Goal: Transaction & Acquisition: Purchase product/service

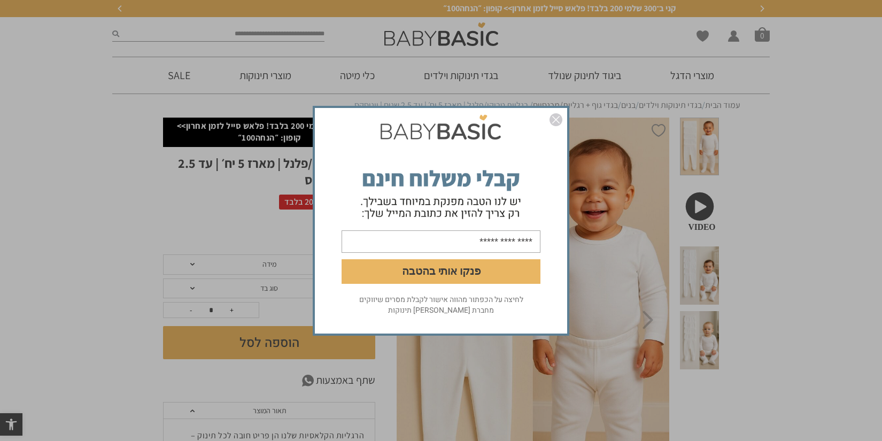
click at [556, 119] on img "סגור" at bounding box center [556, 119] width 13 height 13
click at [554, 118] on img "סגור" at bounding box center [556, 119] width 13 height 13
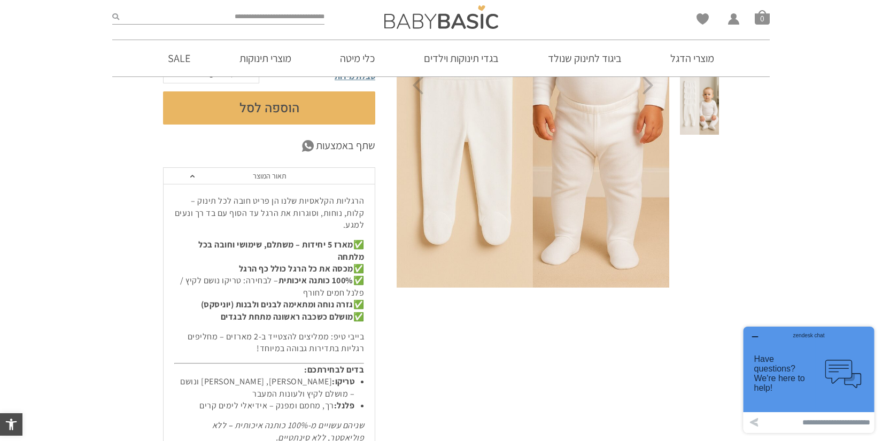
scroll to position [99, 0]
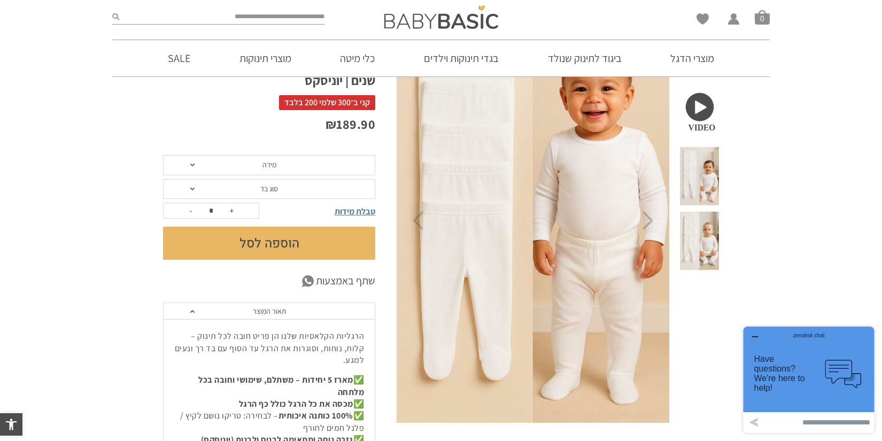
click at [189, 163] on span "מידה" at bounding box center [269, 165] width 212 height 20
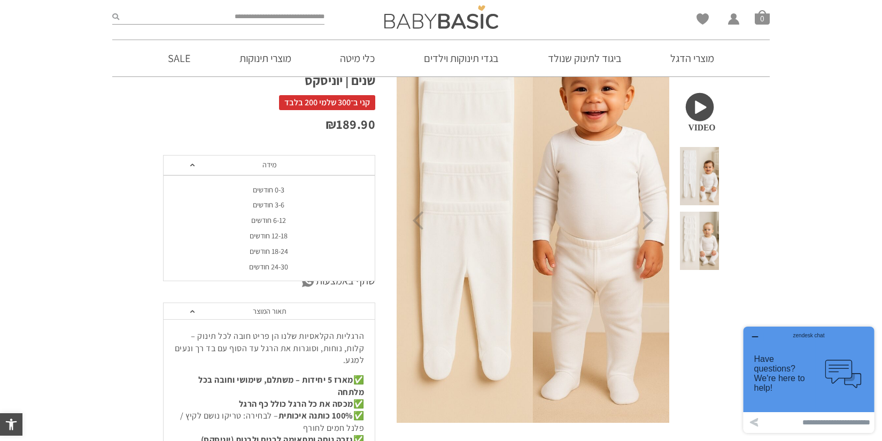
click at [260, 236] on div "12-18 חודשים" at bounding box center [269, 236] width 212 height 9
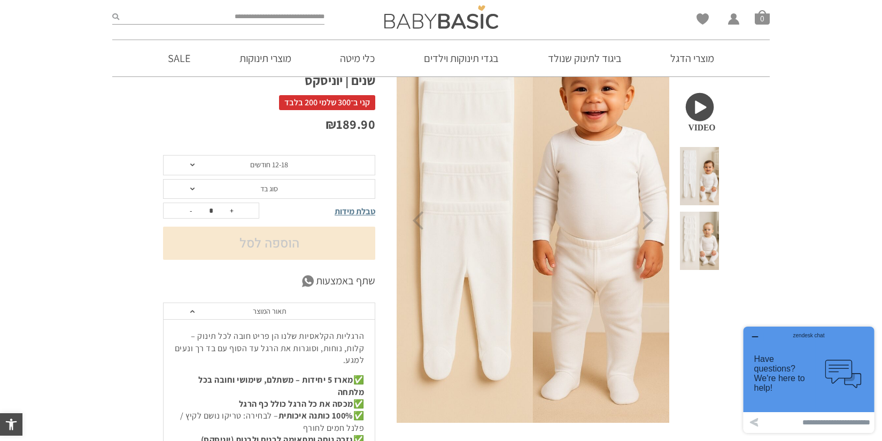
click at [191, 186] on span "סוג בד" at bounding box center [269, 189] width 212 height 20
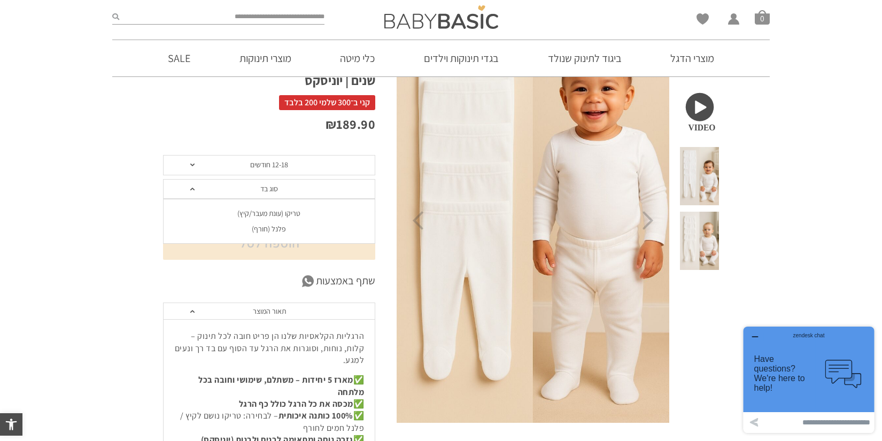
click at [254, 232] on div "פלנל (חורף)" at bounding box center [269, 229] width 212 height 9
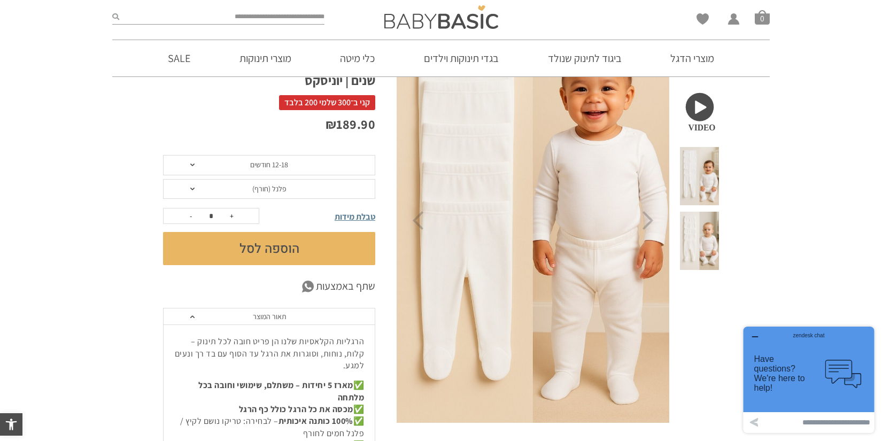
click at [368, 214] on span "טבלת מידות" at bounding box center [355, 216] width 41 height 11
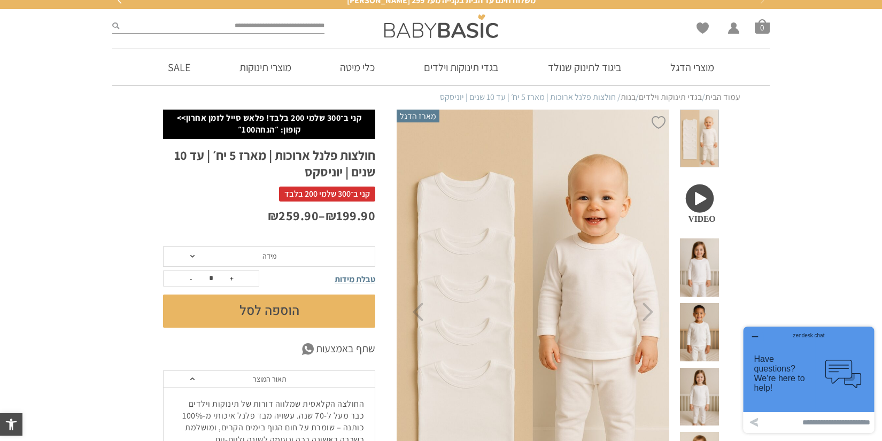
click at [195, 252] on span "מידה" at bounding box center [269, 256] width 212 height 20
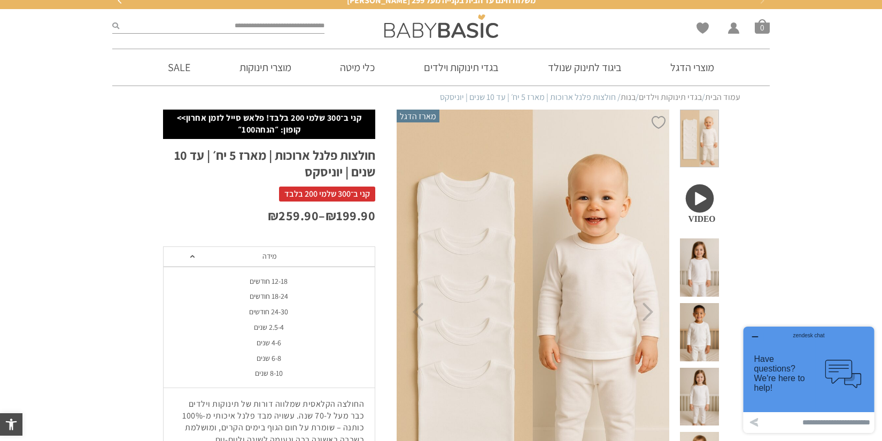
click at [274, 295] on div "18-24 חודשים" at bounding box center [269, 296] width 212 height 9
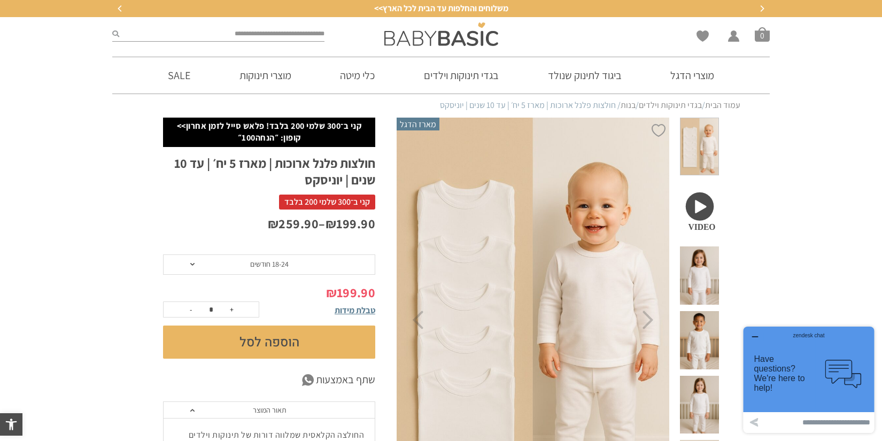
click at [191, 265] on span at bounding box center [192, 264] width 4 height 3
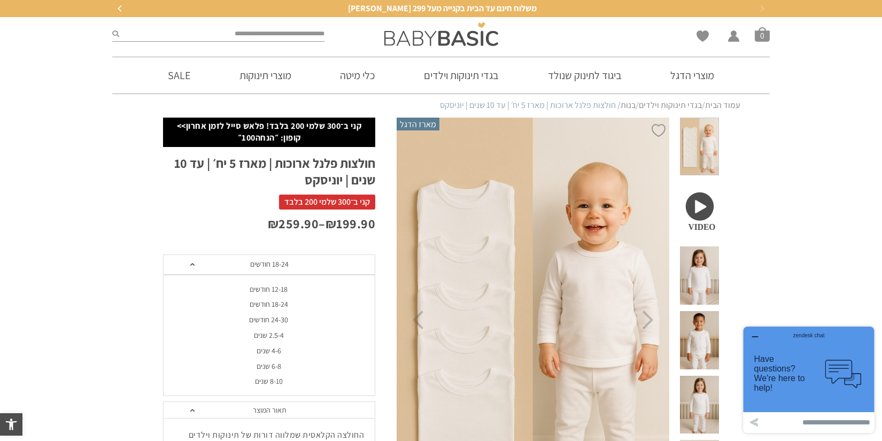
click at [190, 410] on span at bounding box center [192, 410] width 4 height 3
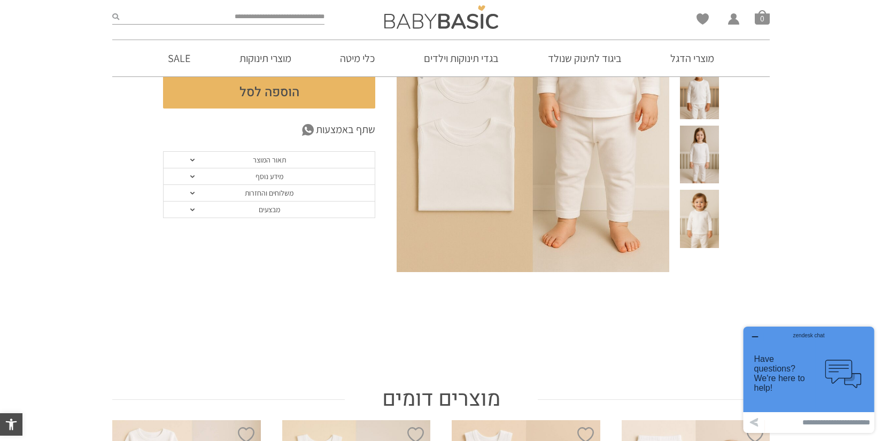
scroll to position [190, 0]
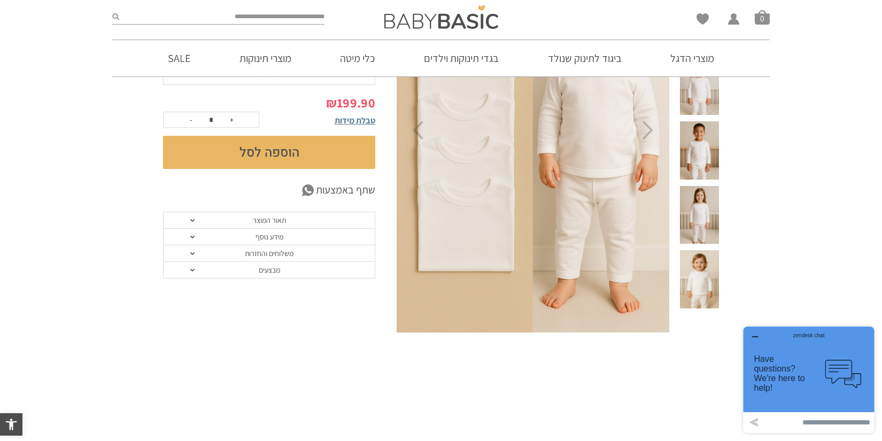
click at [210, 218] on link "תאור המוצר" at bounding box center [269, 220] width 211 height 17
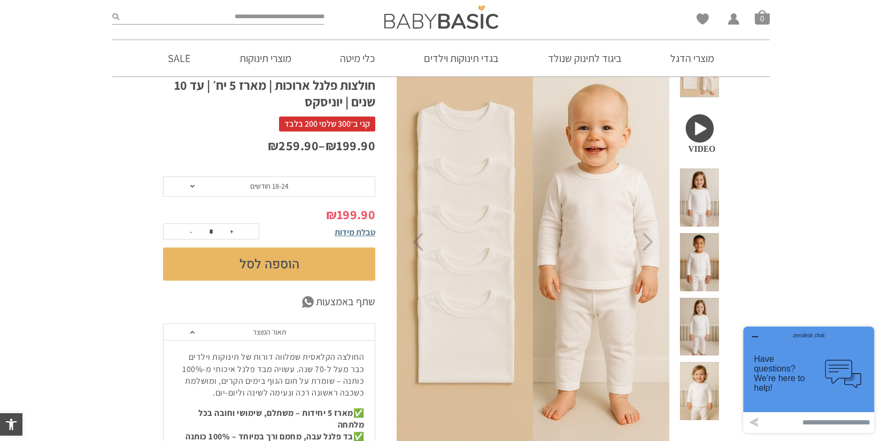
scroll to position [79, 0]
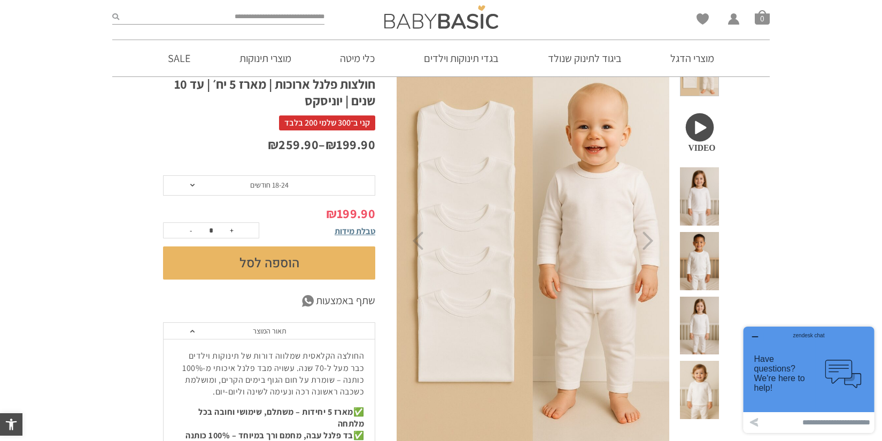
click at [703, 172] on span at bounding box center [699, 196] width 39 height 58
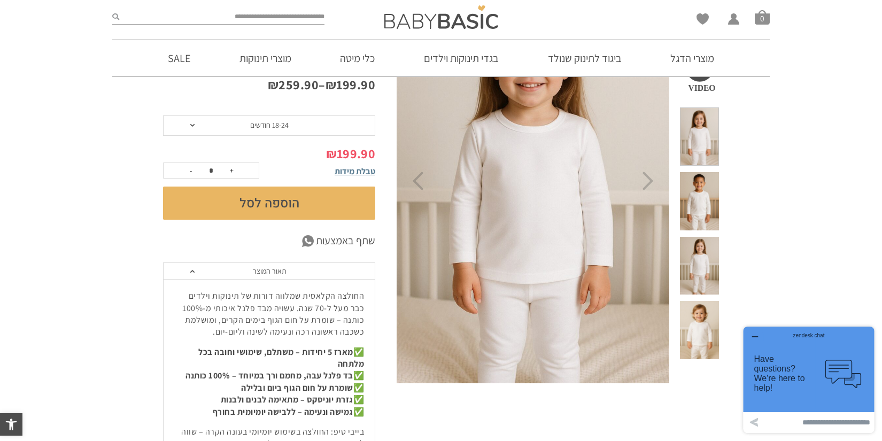
scroll to position [140, 0]
click at [706, 236] on span at bounding box center [699, 265] width 39 height 58
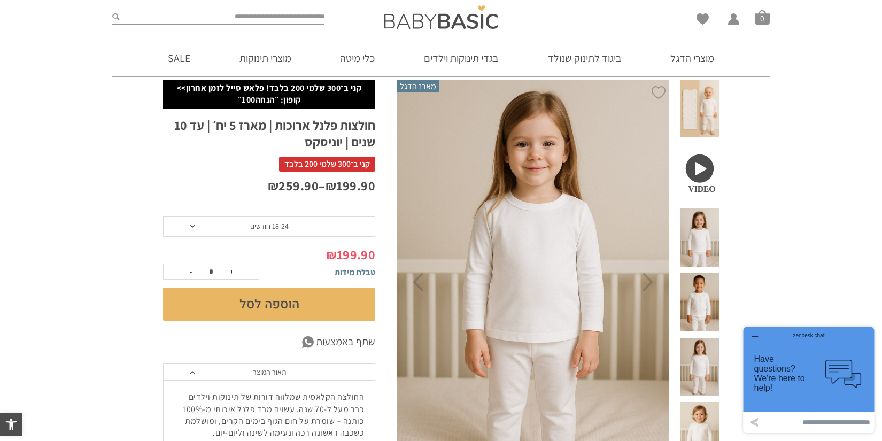
scroll to position [0, 0]
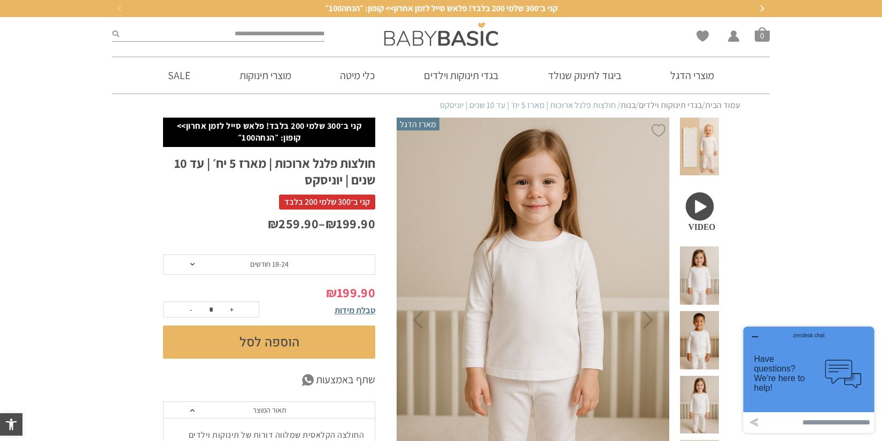
click at [235, 307] on button "+" at bounding box center [231, 309] width 16 height 15
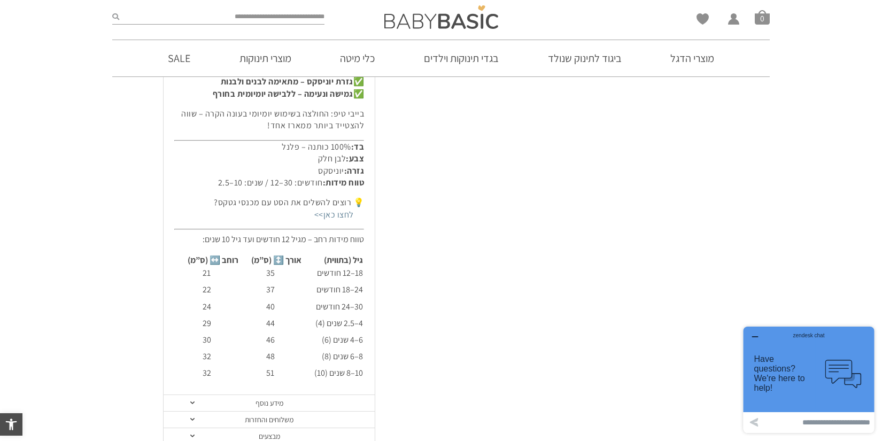
scroll to position [78, 0]
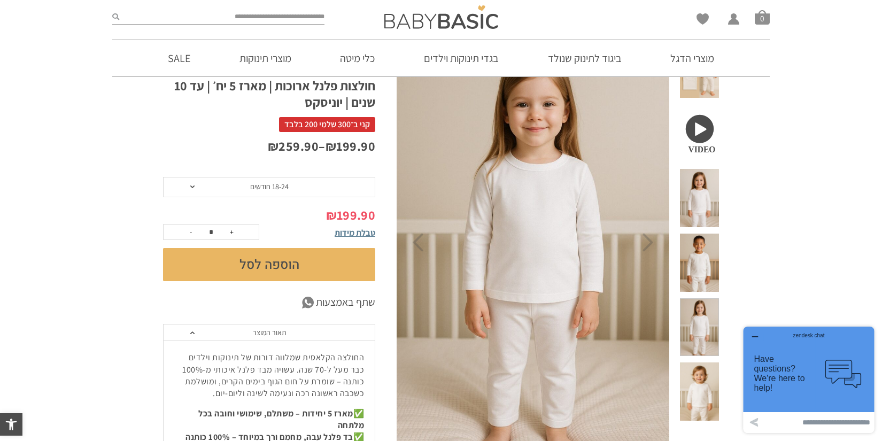
click at [186, 231] on button "-" at bounding box center [191, 232] width 16 height 15
type input "*"
click at [186, 231] on button "-" at bounding box center [191, 232] width 16 height 15
click at [189, 230] on button "-" at bounding box center [191, 232] width 16 height 15
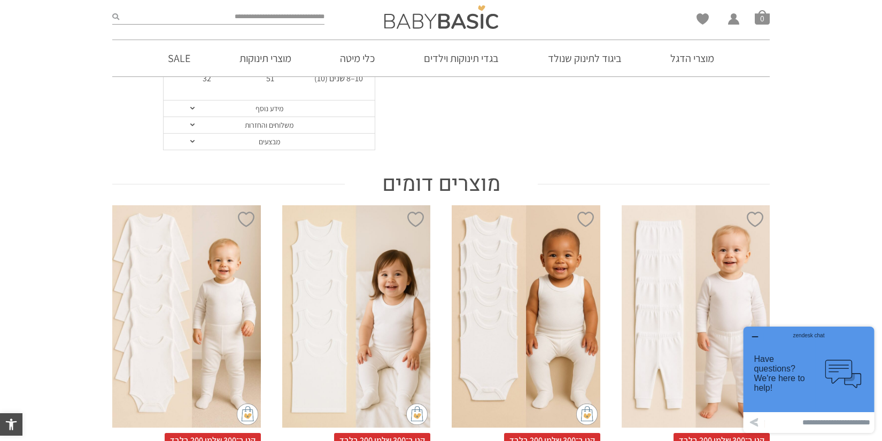
scroll to position [782, 0]
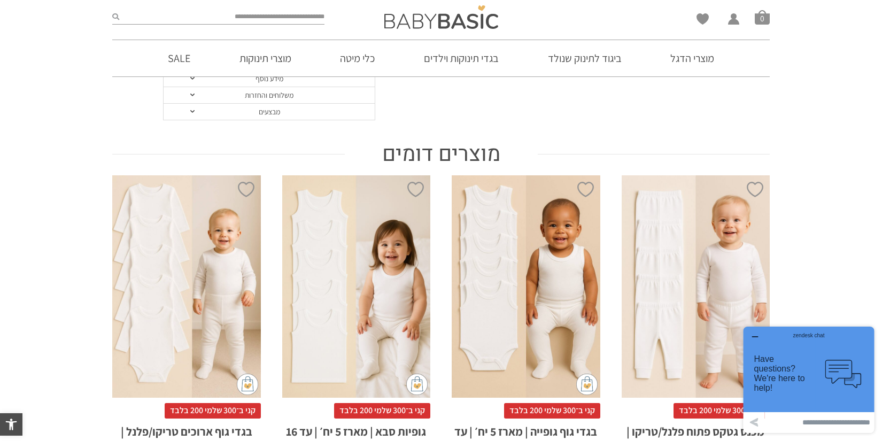
click at [231, 298] on div "x בחירת מידה 0-3m 3-6m 6-12m 12-18m 18-24m 24-30m בחירת סוג בד טריקו (עונת מעבר…" at bounding box center [186, 286] width 149 height 222
click at [189, 267] on div "x בחירת מידה 0-3m 3-6m 6-12m 12-18m 18-24m 24-30m בחירת סוג בד טריקו (עונת מעבר…" at bounding box center [186, 286] width 149 height 222
click at [199, 330] on div "x בחירת מידה 0-3m 3-6m 6-12m 12-18m 18-24m 24-30m בחירת סוג בד טריקו (עונת מעבר…" at bounding box center [186, 286] width 149 height 222
click at [250, 270] on div "x בחירת מידה 0-3m 3-6m 6-12m 12-18m 18-24m 24-30m בחירת סוג בד טריקו (עונת מעבר…" at bounding box center [186, 286] width 149 height 222
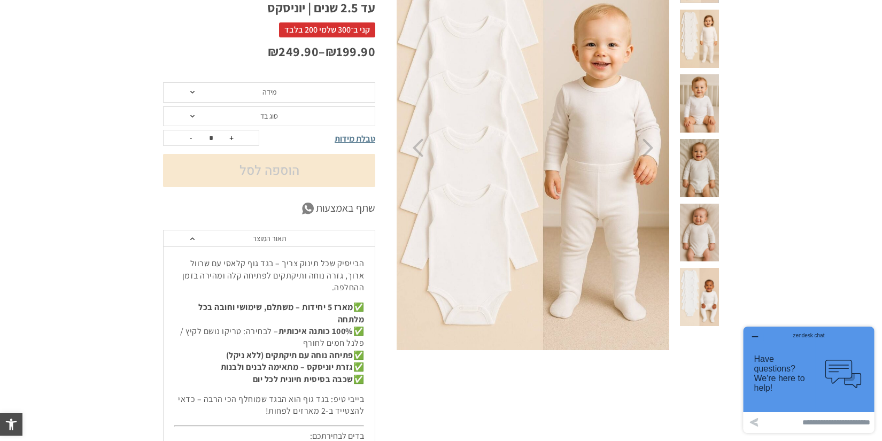
click at [229, 135] on button "+" at bounding box center [231, 137] width 16 height 15
type input "*"
click at [190, 87] on span "מידה" at bounding box center [269, 92] width 212 height 20
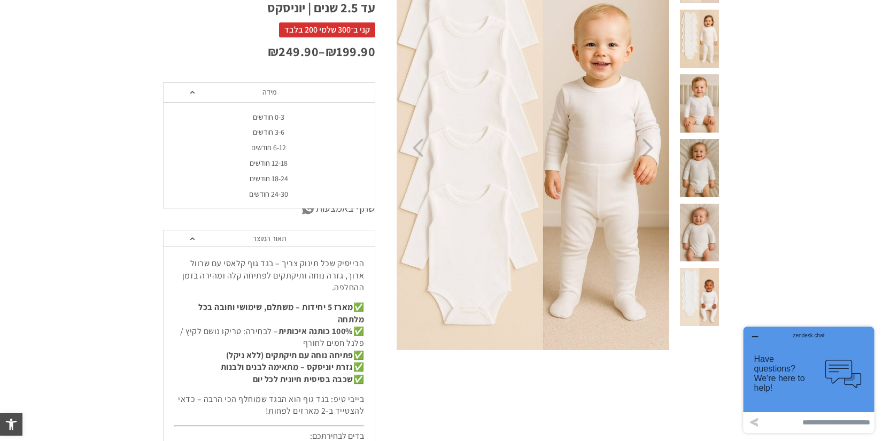
click at [246, 178] on div "18-24 חודשים" at bounding box center [269, 178] width 212 height 9
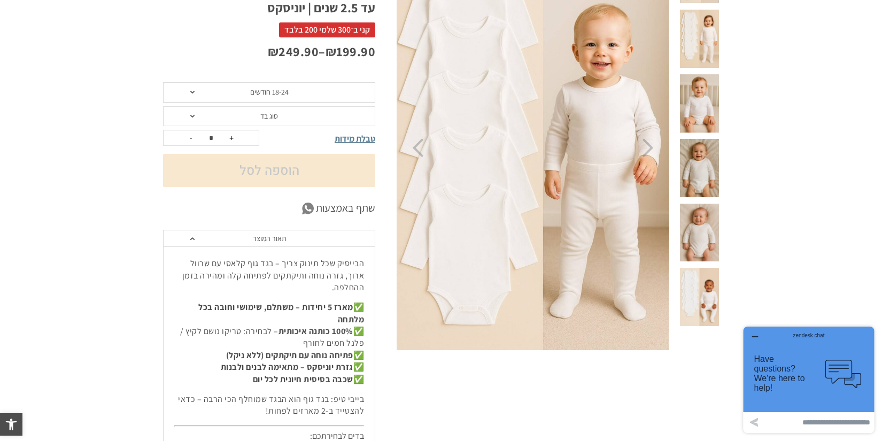
click at [191, 115] on span at bounding box center [192, 116] width 4 height 3
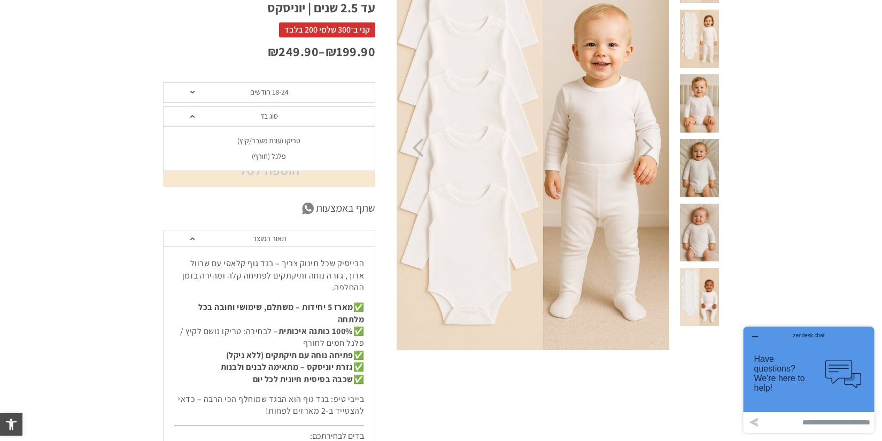
click at [265, 156] on div "פלנל (חורף)" at bounding box center [269, 156] width 212 height 9
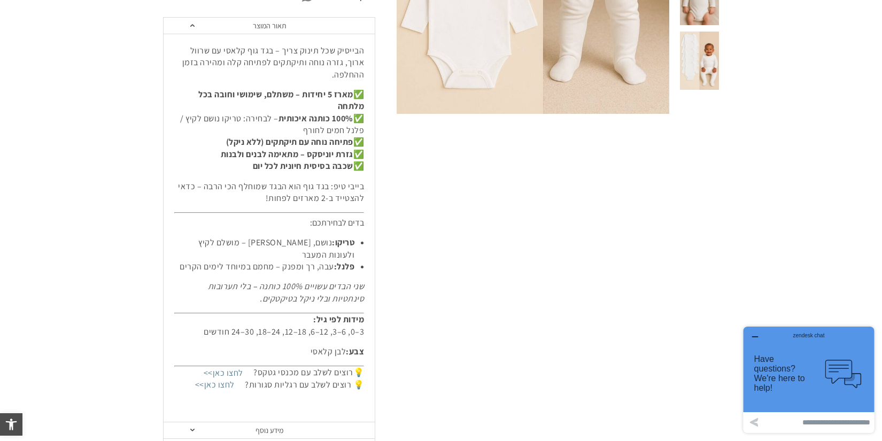
scroll to position [582, 0]
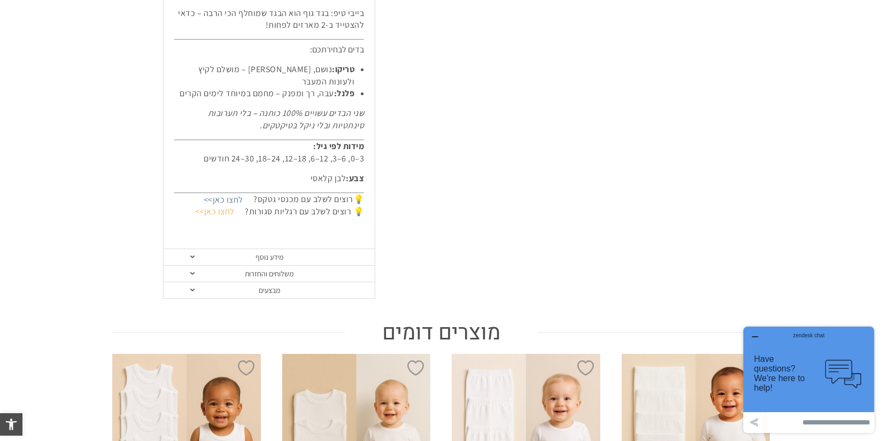
click at [228, 211] on link "לחצו כאן>>" at bounding box center [215, 211] width 60 height 25
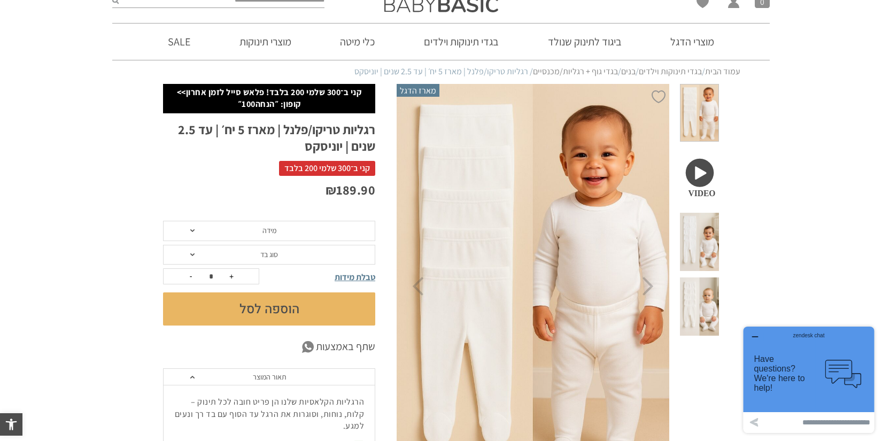
click at [193, 230] on span at bounding box center [192, 230] width 4 height 3
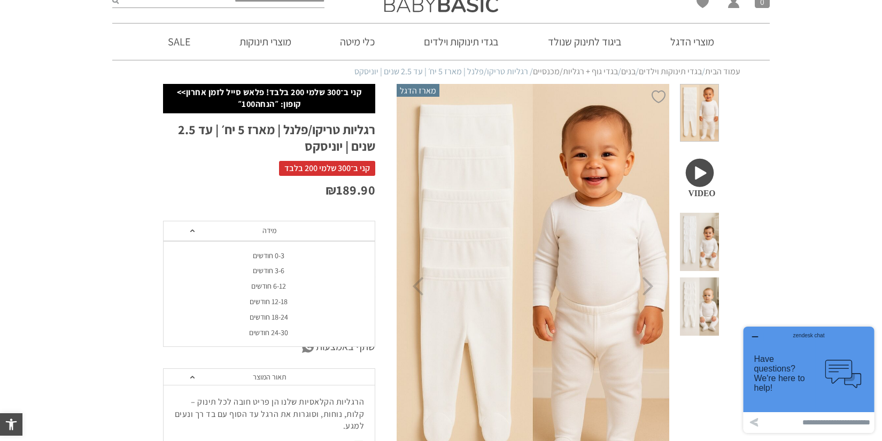
click at [275, 318] on div "18-24 חודשים" at bounding box center [269, 317] width 212 height 9
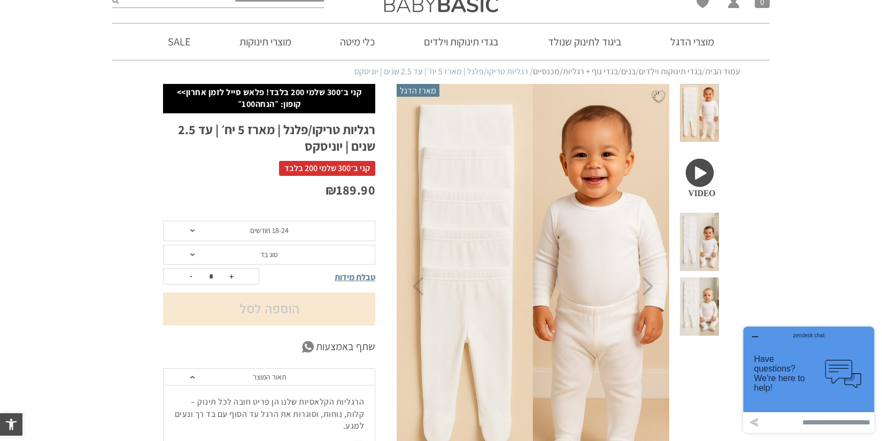
click at [230, 273] on button "+" at bounding box center [231, 276] width 16 height 15
type input "*"
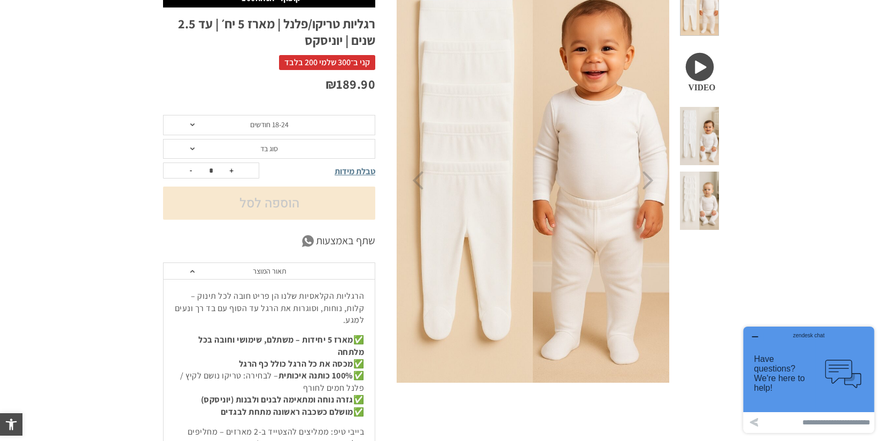
scroll to position [155, 0]
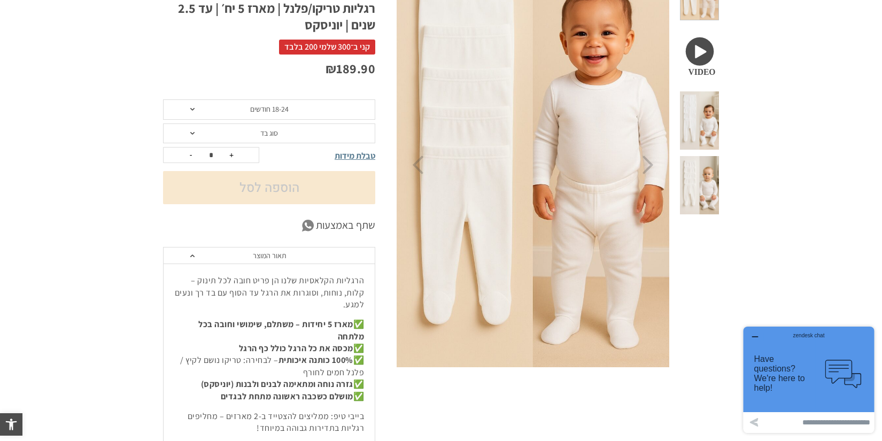
click at [192, 128] on span "סוג בד" at bounding box center [269, 134] width 212 height 20
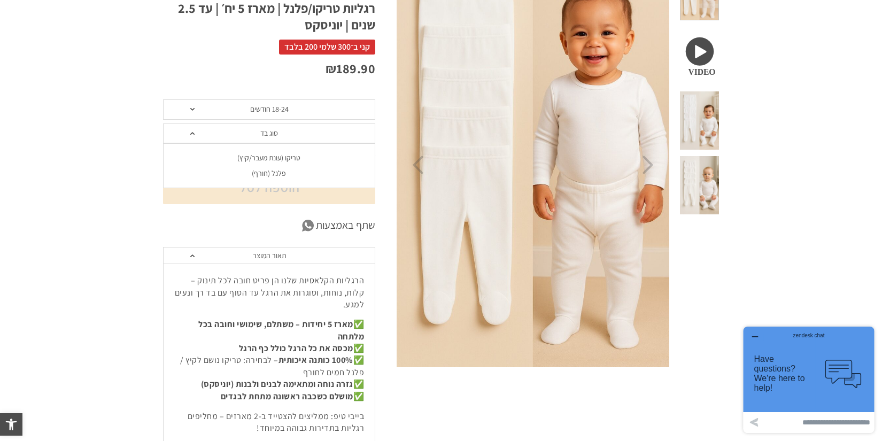
click at [266, 176] on div "פלנל (חורף)" at bounding box center [269, 173] width 212 height 9
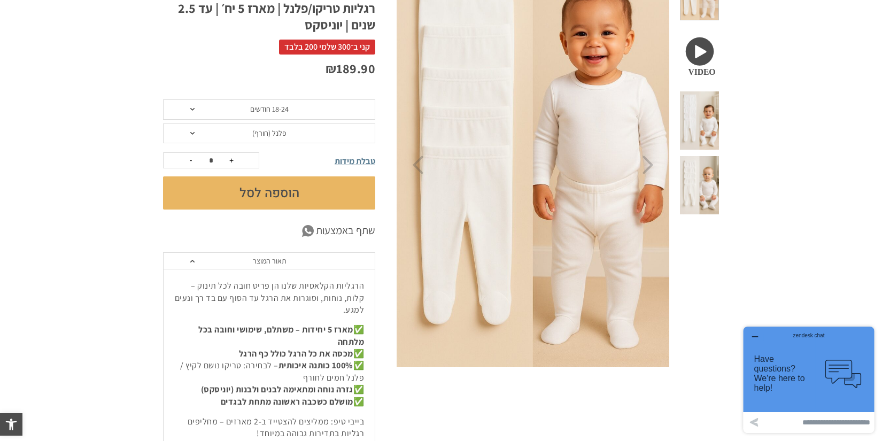
click at [271, 189] on button "הוספה לסל" at bounding box center [269, 192] width 212 height 33
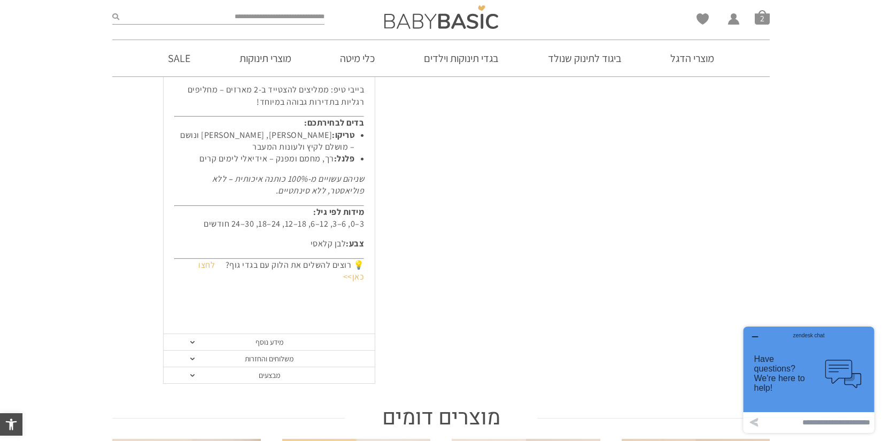
click at [205, 255] on link "לחצו כאן>>" at bounding box center [281, 270] width 166 height 37
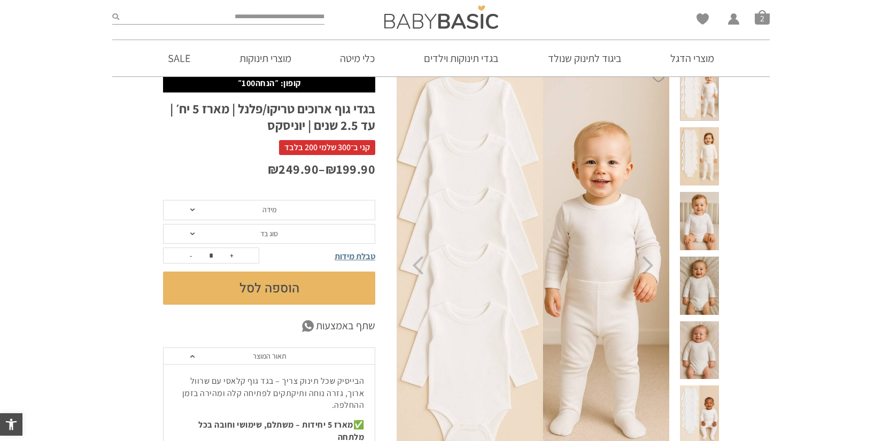
scroll to position [80, 0]
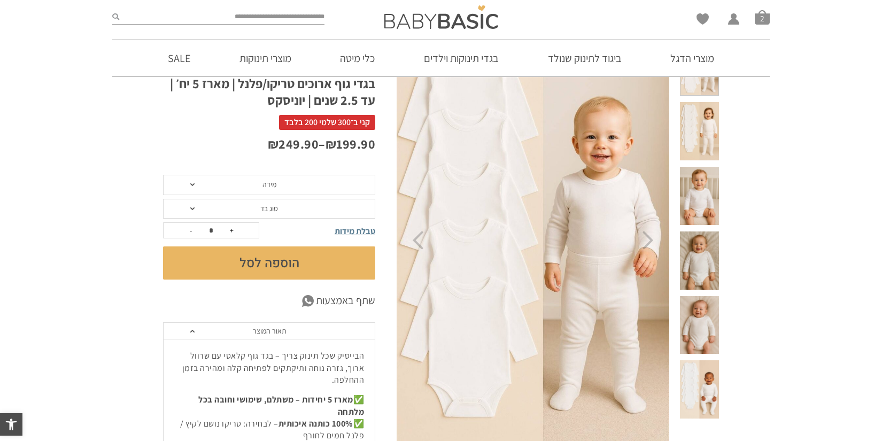
click at [195, 187] on span "מידה" at bounding box center [269, 185] width 212 height 20
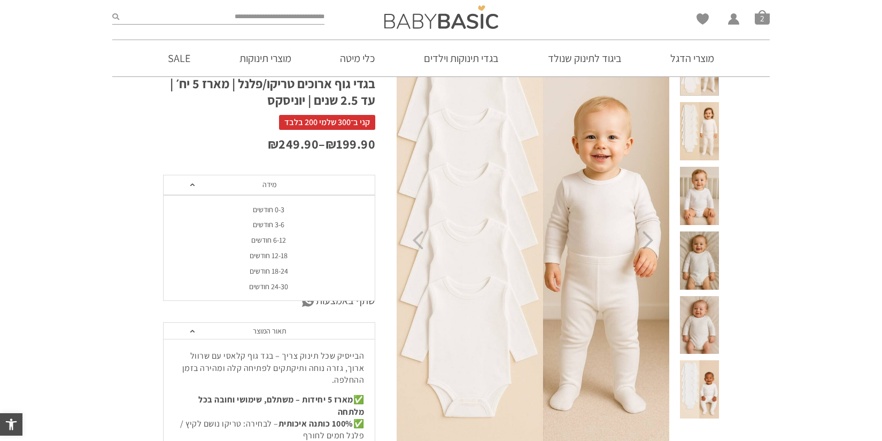
click at [248, 269] on div "18-24 חודשים" at bounding box center [269, 271] width 212 height 9
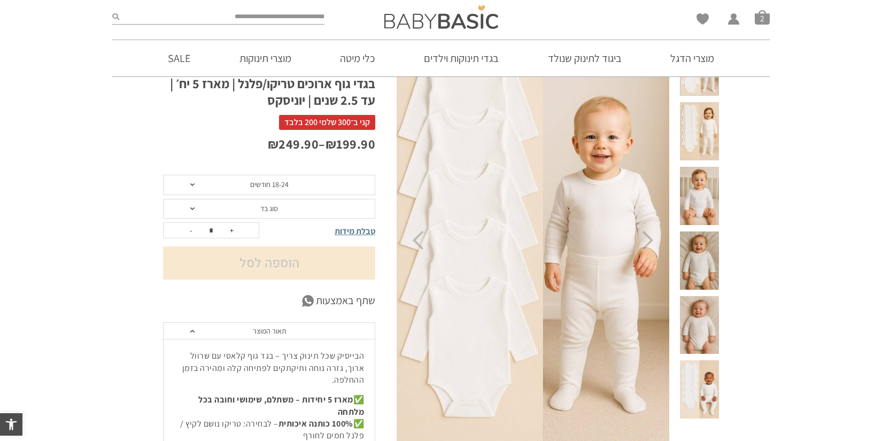
scroll to position [0, 0]
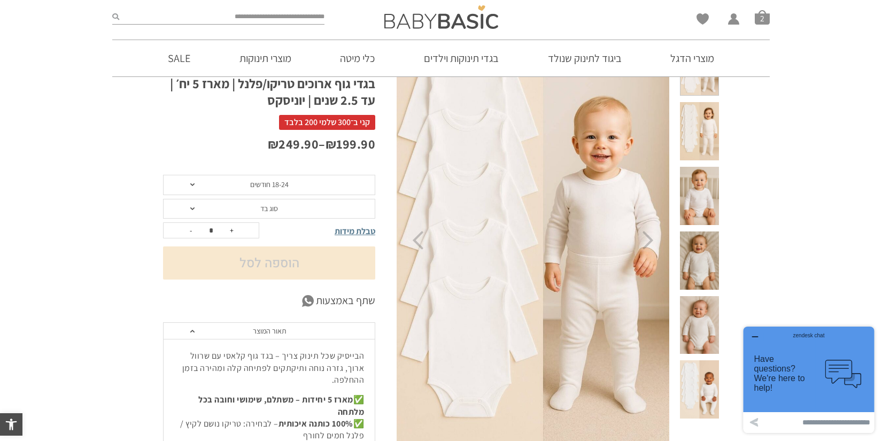
click at [192, 207] on span at bounding box center [192, 208] width 4 height 3
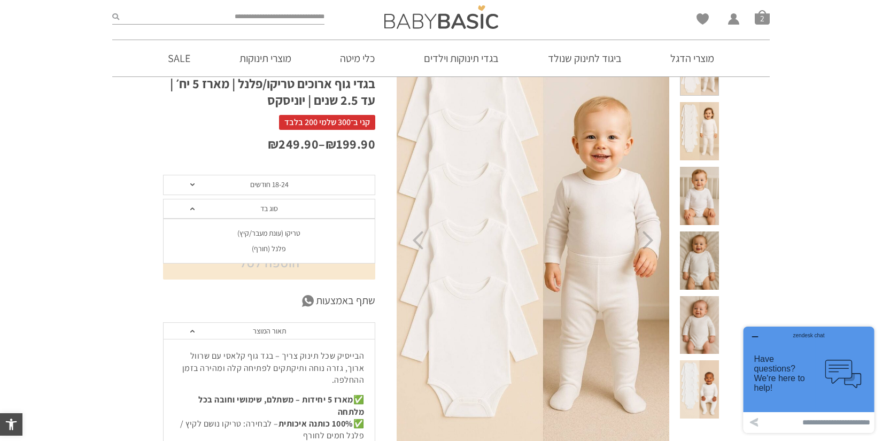
click at [234, 250] on div "פלנל (חורף)" at bounding box center [269, 248] width 212 height 9
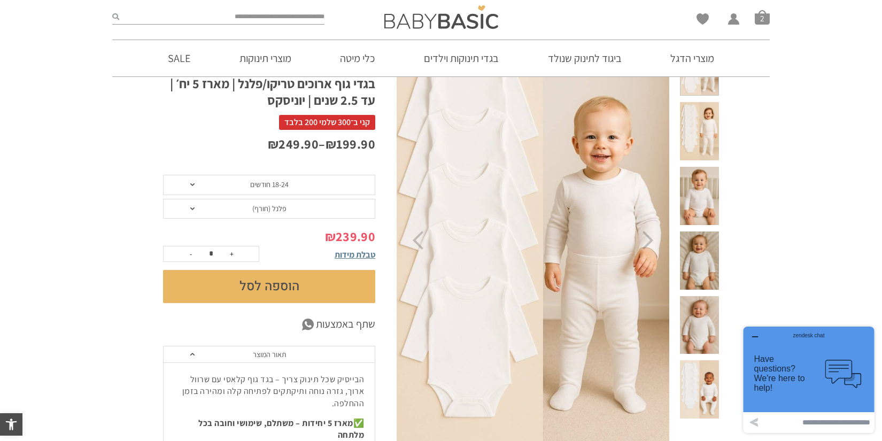
click at [227, 251] on button "+" at bounding box center [231, 253] width 16 height 15
type input "*"
click at [256, 284] on button "הוספה לסל" at bounding box center [269, 286] width 212 height 33
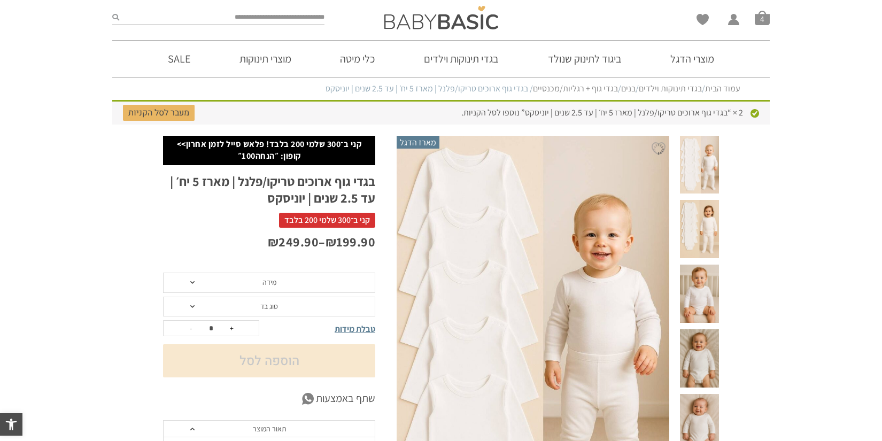
click at [256, 284] on span "מידה" at bounding box center [269, 283] width 212 height 20
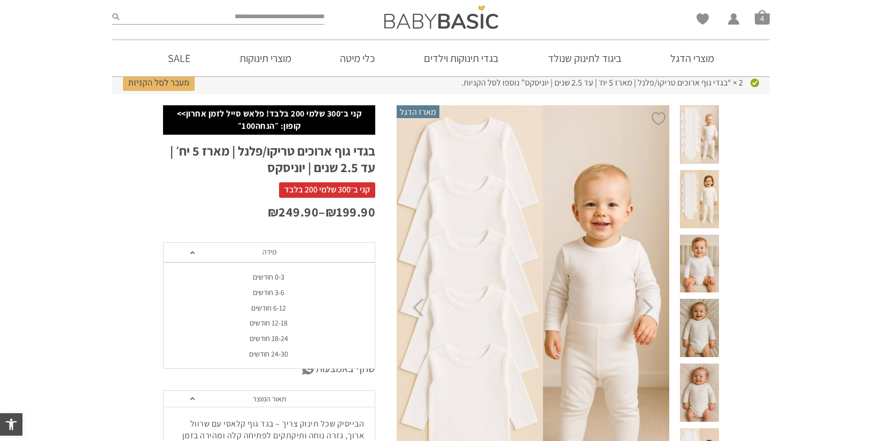
scroll to position [65, 0]
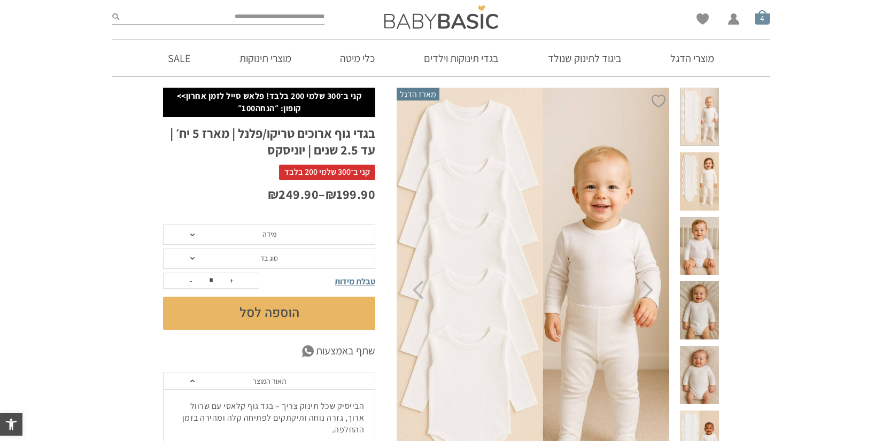
click at [766, 15] on span "סל קניות" at bounding box center [762, 17] width 15 height 15
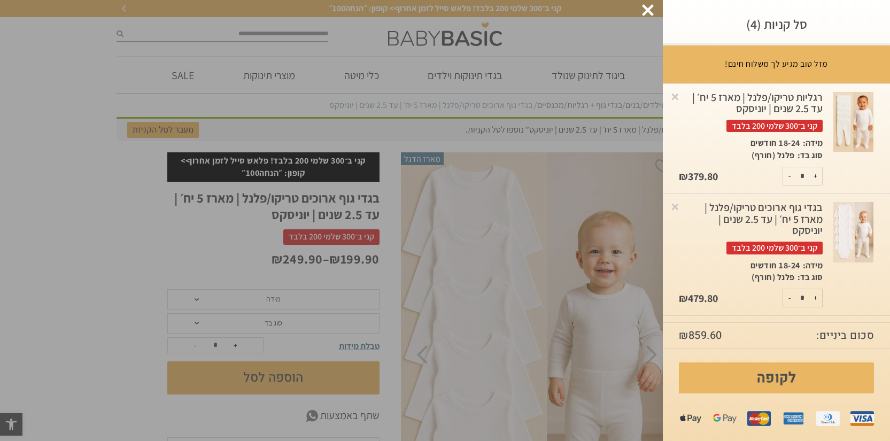
scroll to position [0, 0]
click at [789, 176] on button "-" at bounding box center [789, 176] width 13 height 18
type input "*"
click at [791, 302] on button "-" at bounding box center [789, 298] width 13 height 18
type input "*"
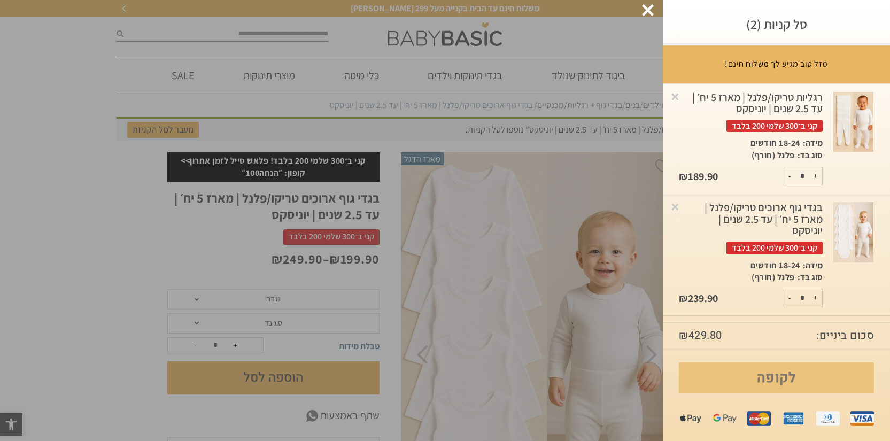
click at [797, 383] on link "לקופה" at bounding box center [776, 378] width 195 height 31
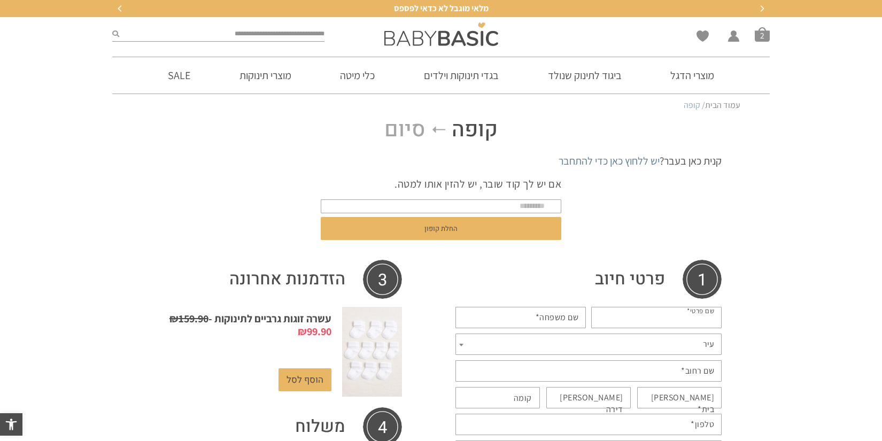
click at [663, 314] on input "שם פרטי *" at bounding box center [656, 317] width 130 height 21
type input "*****"
type input "****"
type input "*****"
type input "*"
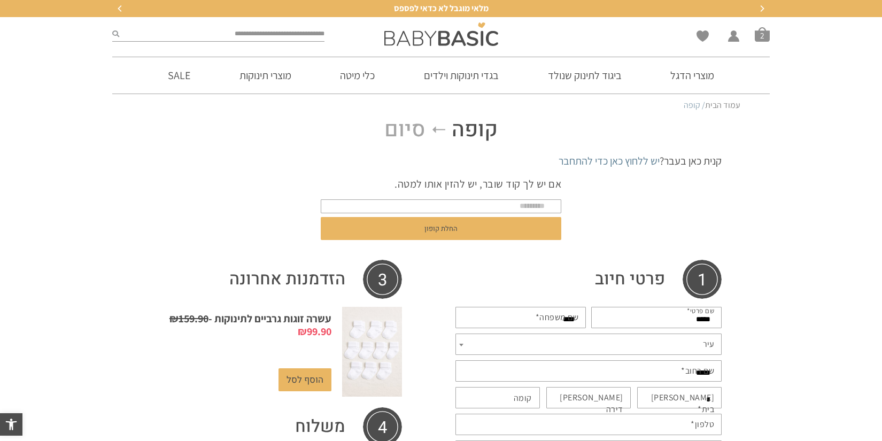
type input "*"
type input "**********"
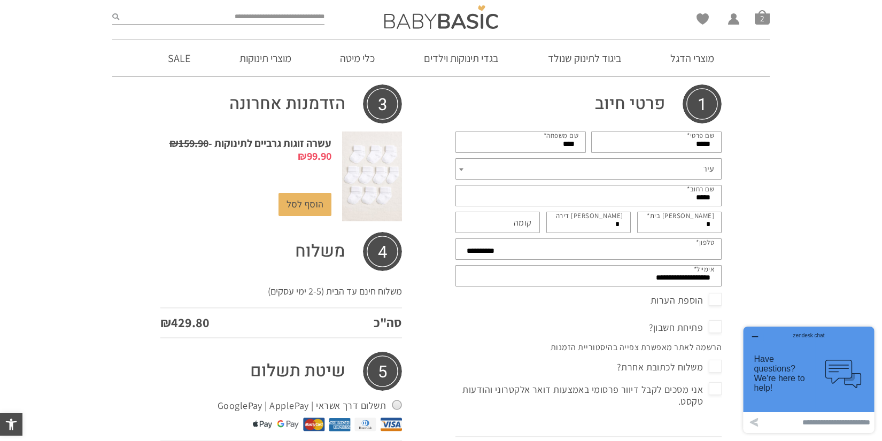
drag, startPoint x: 615, startPoint y: 222, endPoint x: 621, endPoint y: 223, distance: 6.1
click at [621, 223] on input "*" at bounding box center [588, 222] width 84 height 21
type input "*"
click at [496, 226] on input "קומה (אופציונלי)" at bounding box center [498, 222] width 84 height 21
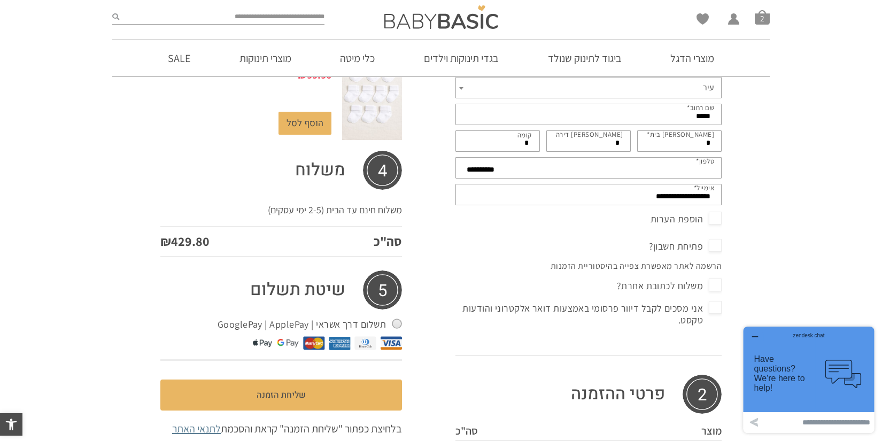
scroll to position [236, 0]
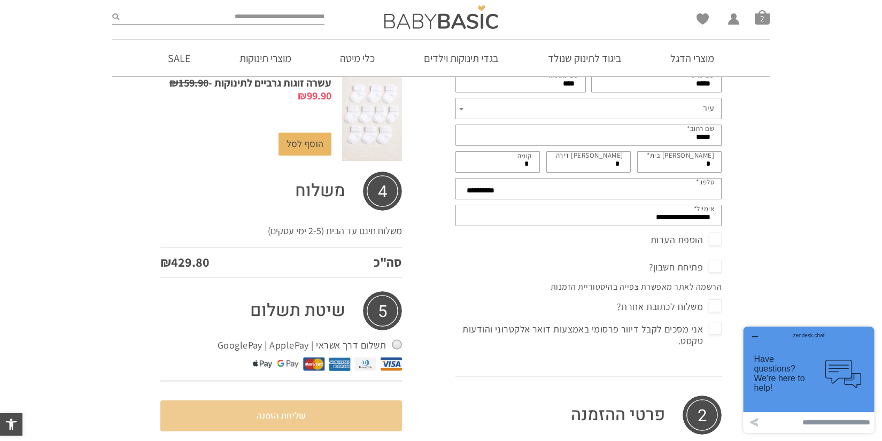
type input "*"
click at [287, 414] on button "שליחת הזמנה" at bounding box center [281, 415] width 242 height 31
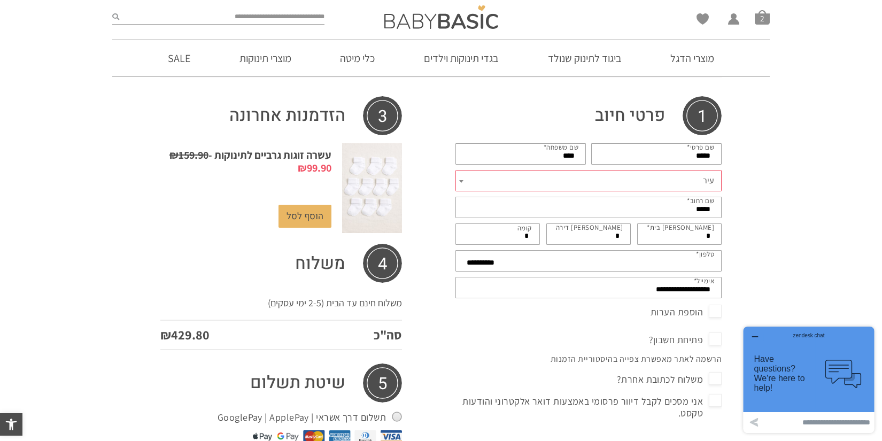
scroll to position [198, 0]
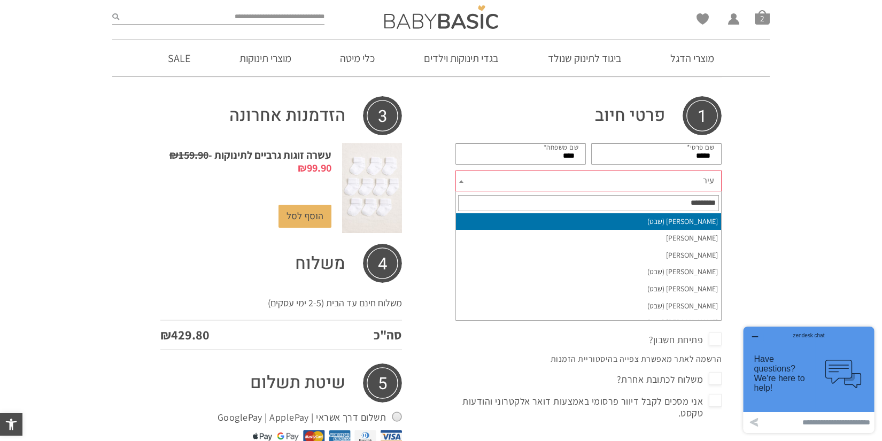
click at [461, 180] on span at bounding box center [461, 181] width 11 height 21
click at [676, 200] on input "text" at bounding box center [588, 203] width 261 height 16
type input "******"
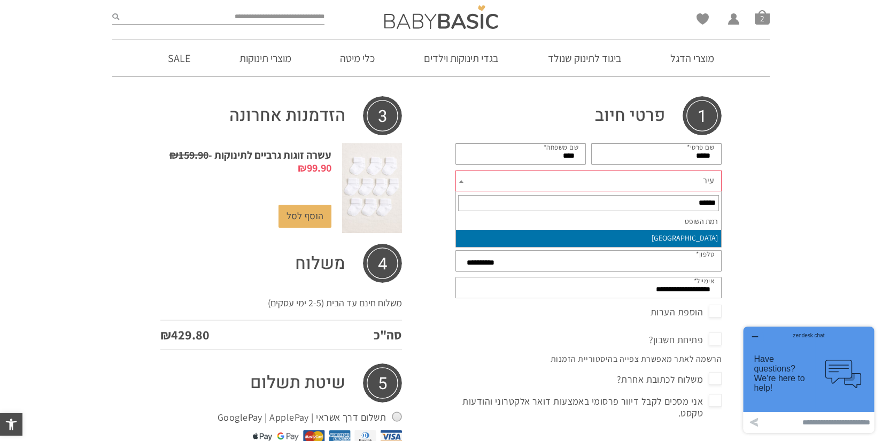
select select "*********"
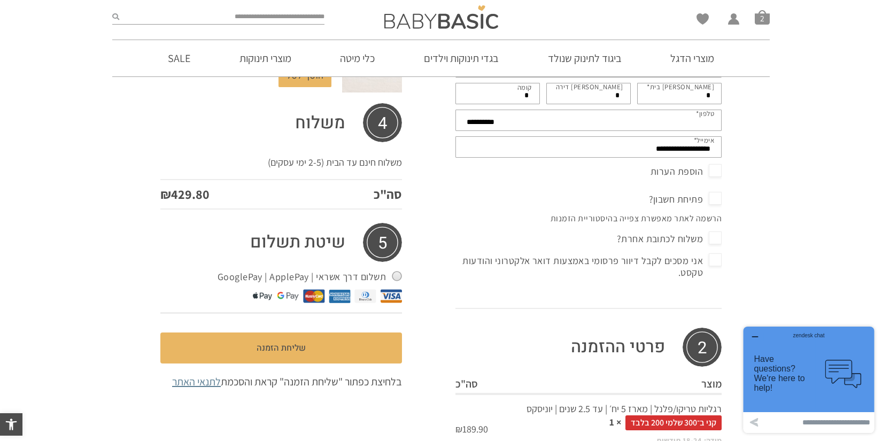
scroll to position [401, 0]
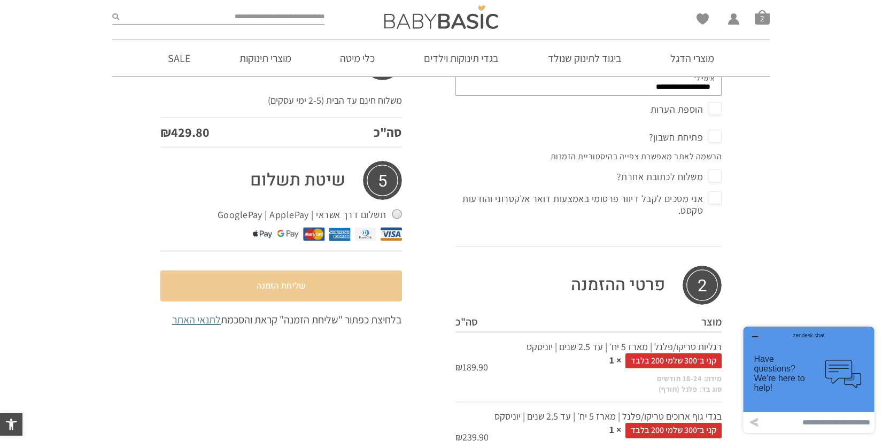
click at [295, 286] on button "שליחת הזמנה" at bounding box center [281, 286] width 242 height 31
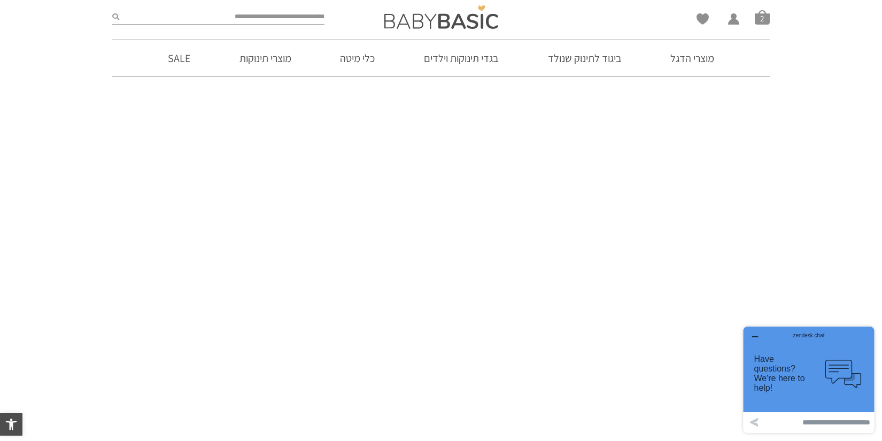
scroll to position [110, 0]
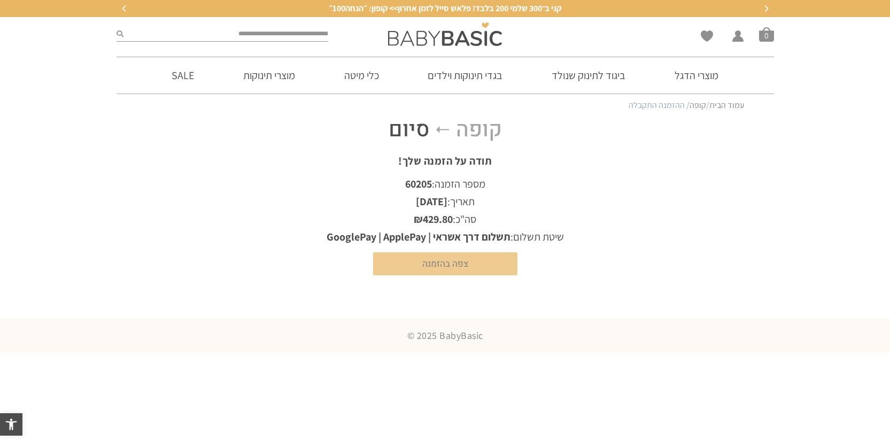
click at [456, 263] on link "צפה בהזמנה" at bounding box center [445, 263] width 144 height 23
